Goal: Information Seeking & Learning: Learn about a topic

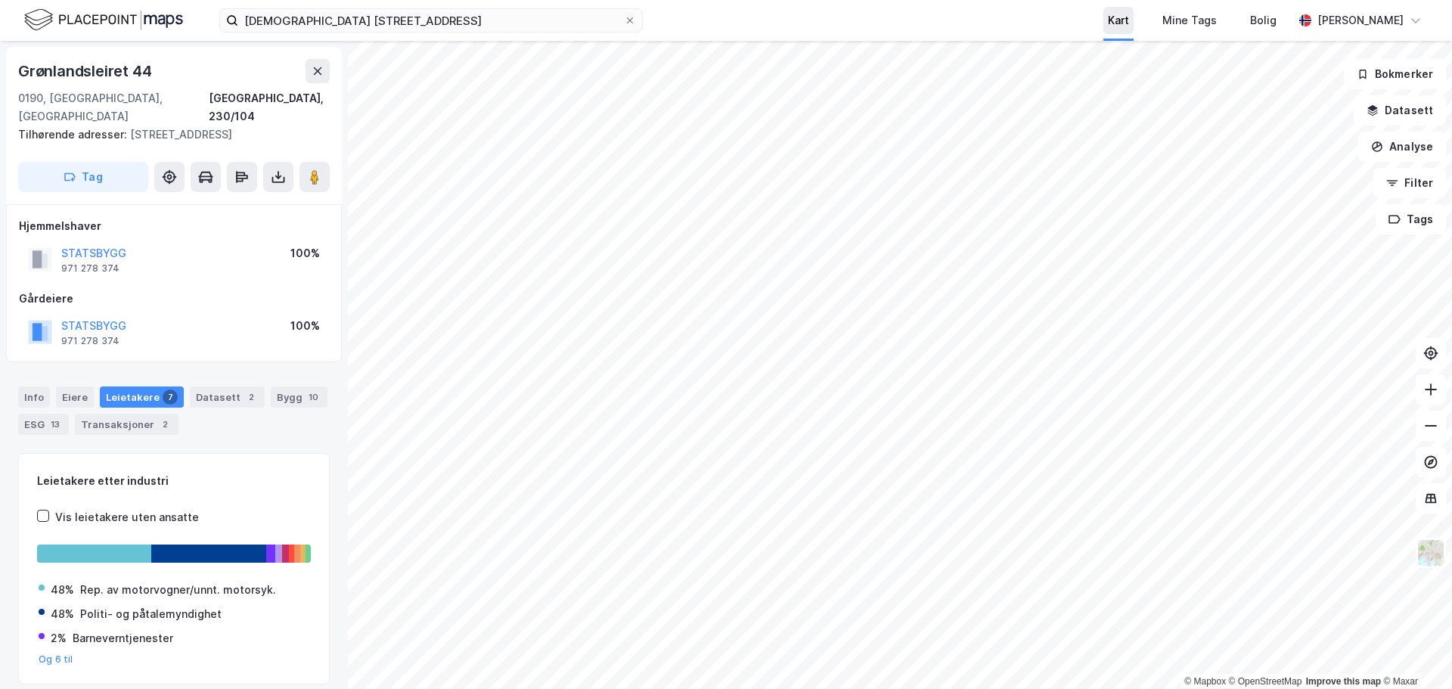
scroll to position [1, 0]
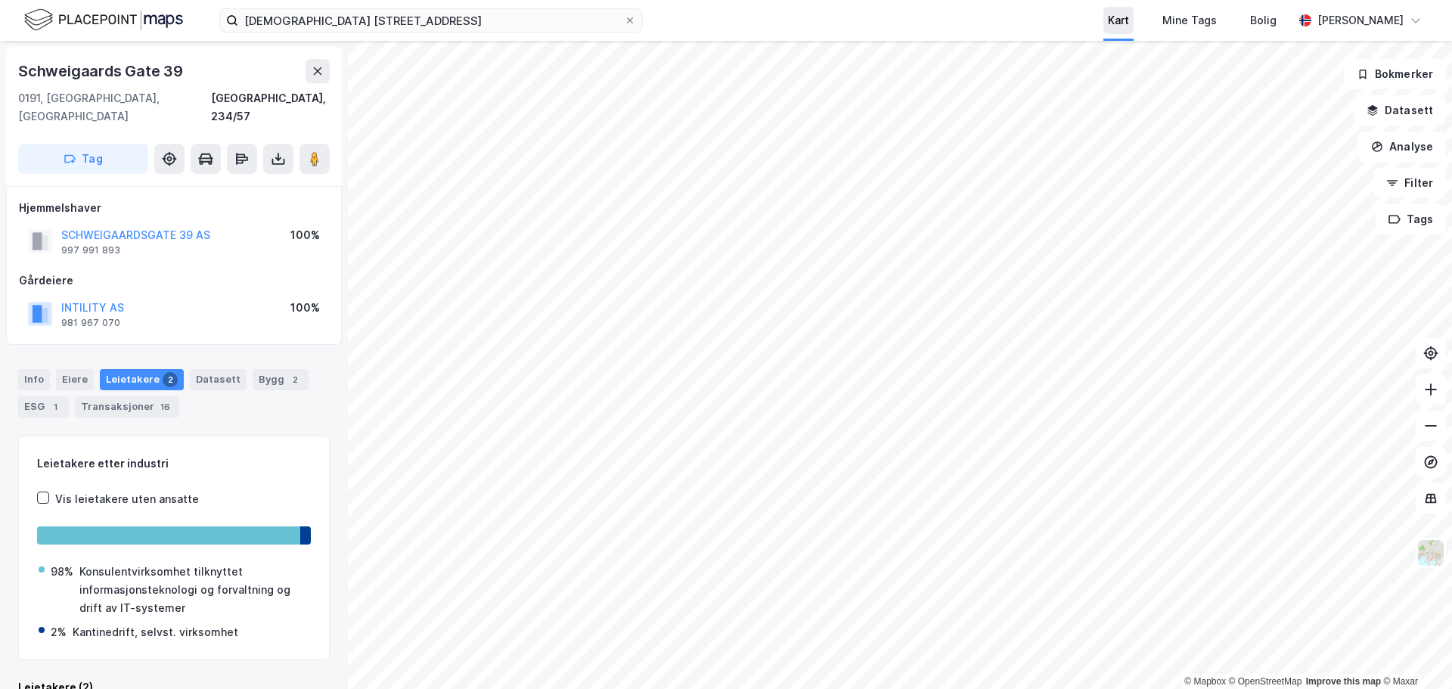
scroll to position [1, 0]
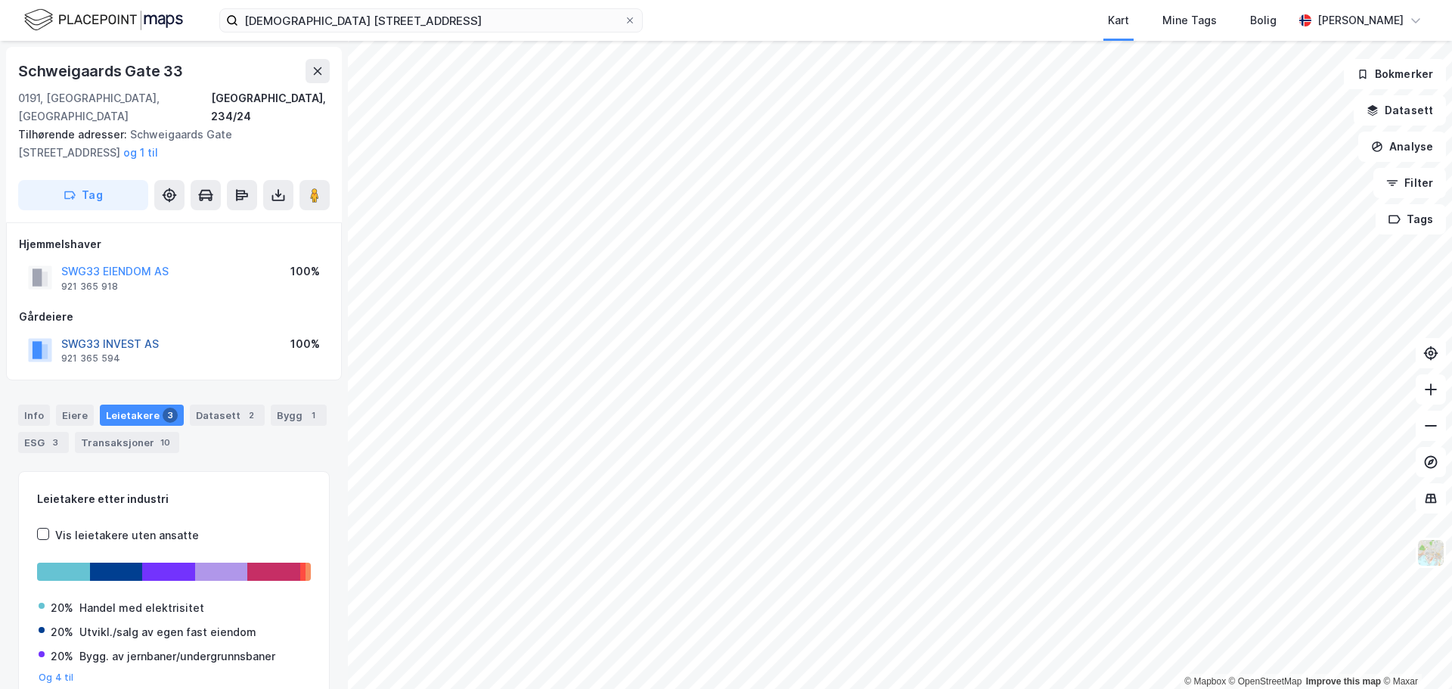
click at [0, 0] on button "SWG33 INVEST AS" at bounding box center [0, 0] width 0 height 0
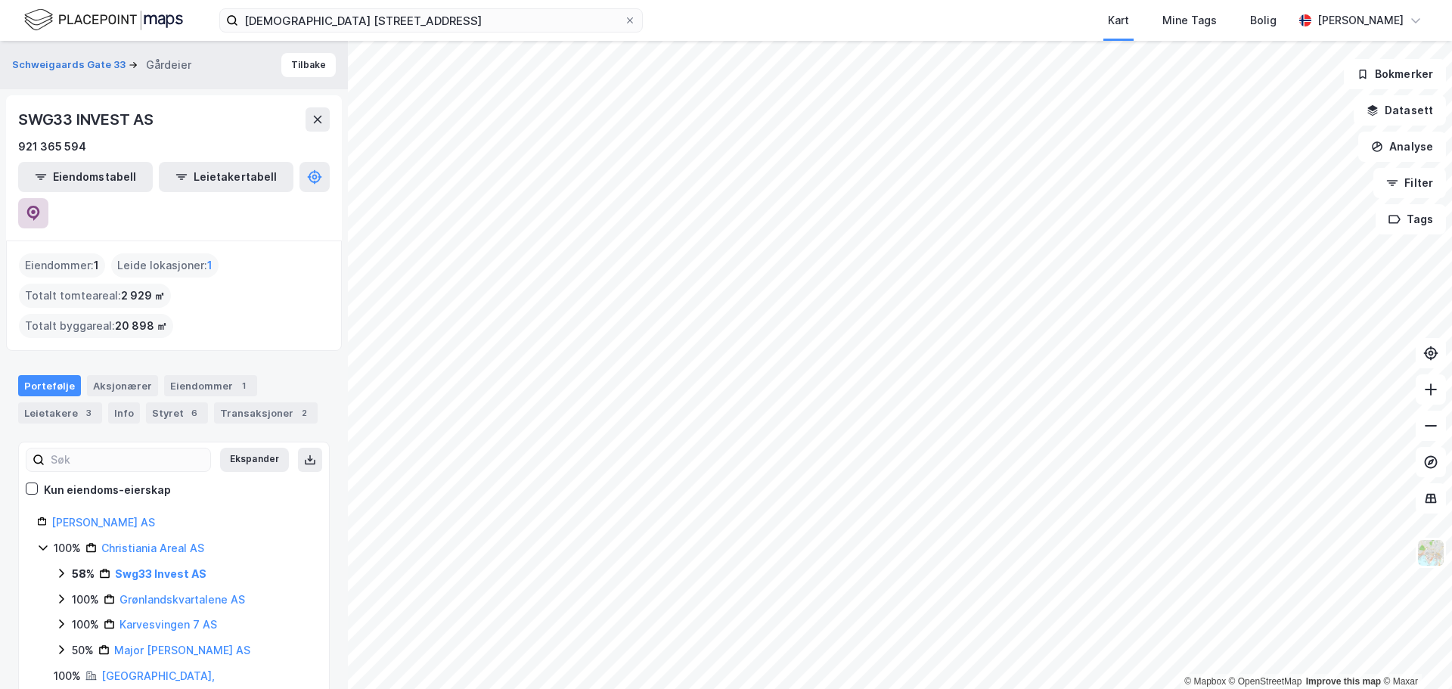
click at [40, 206] on icon at bounding box center [33, 213] width 13 height 15
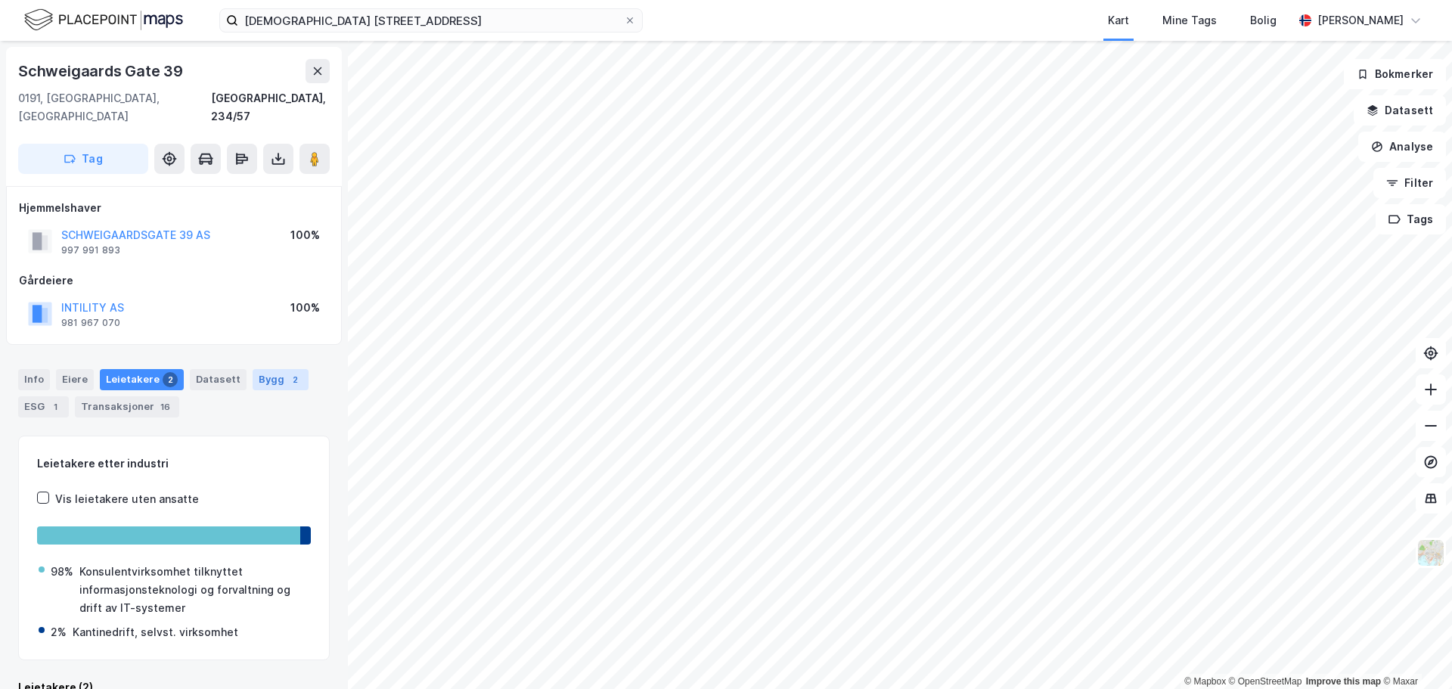
click at [272, 369] on div "Bygg 2" at bounding box center [281, 379] width 56 height 21
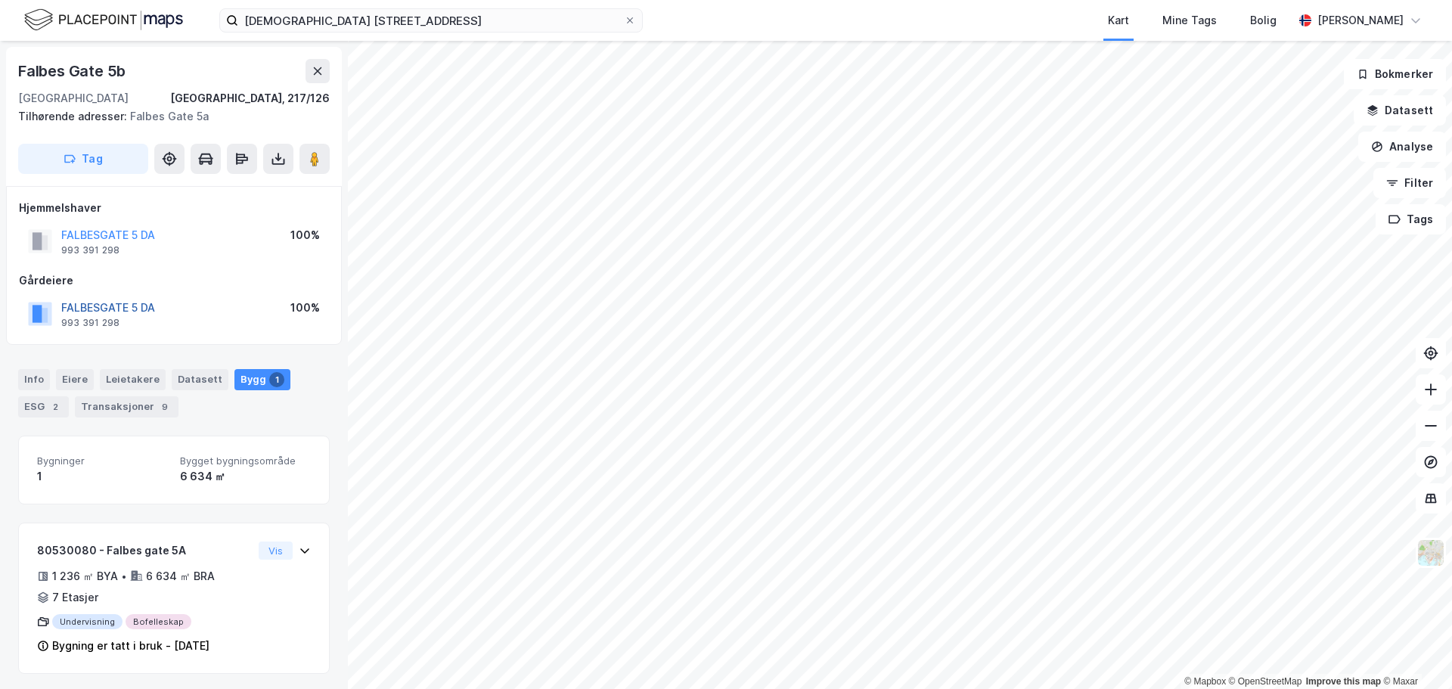
click at [0, 0] on button "FALBESGATE 5 DA" at bounding box center [0, 0] width 0 height 0
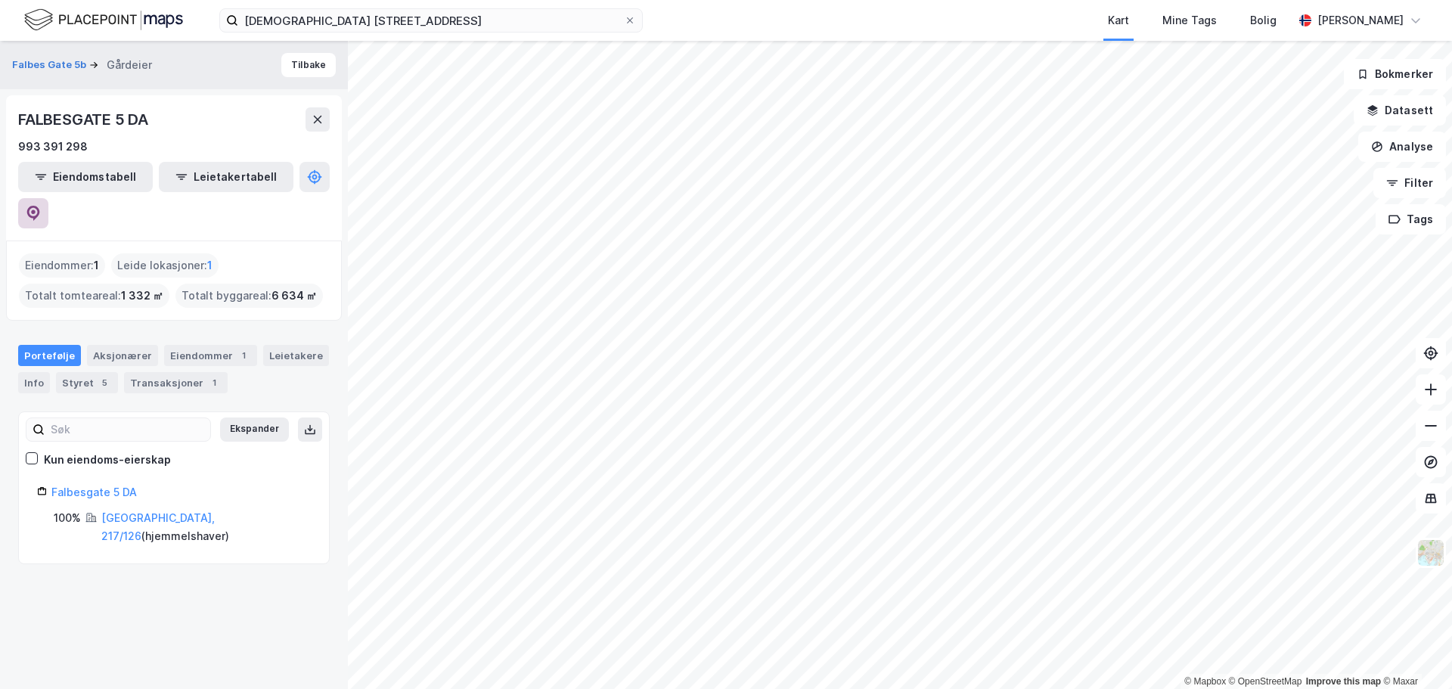
click at [41, 206] on icon at bounding box center [33, 213] width 15 height 15
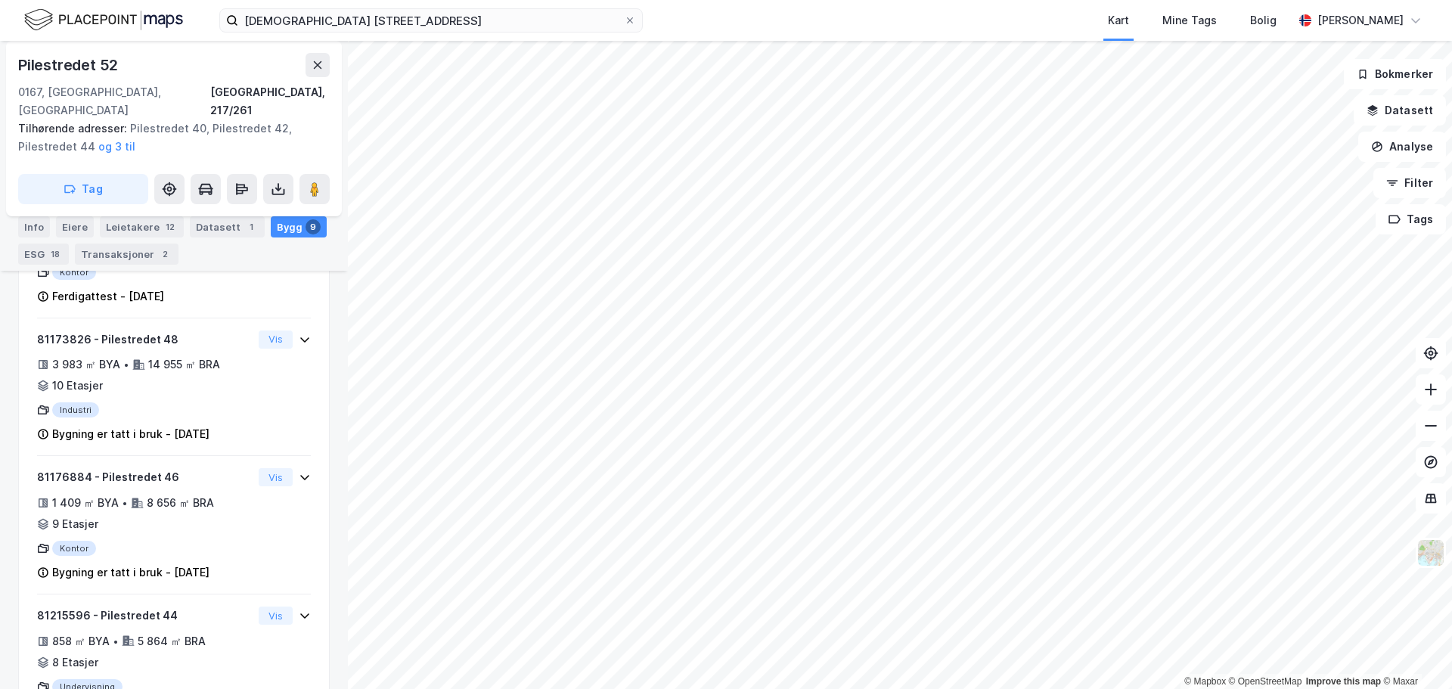
scroll to position [389, 0]
